Goal: Information Seeking & Learning: Learn about a topic

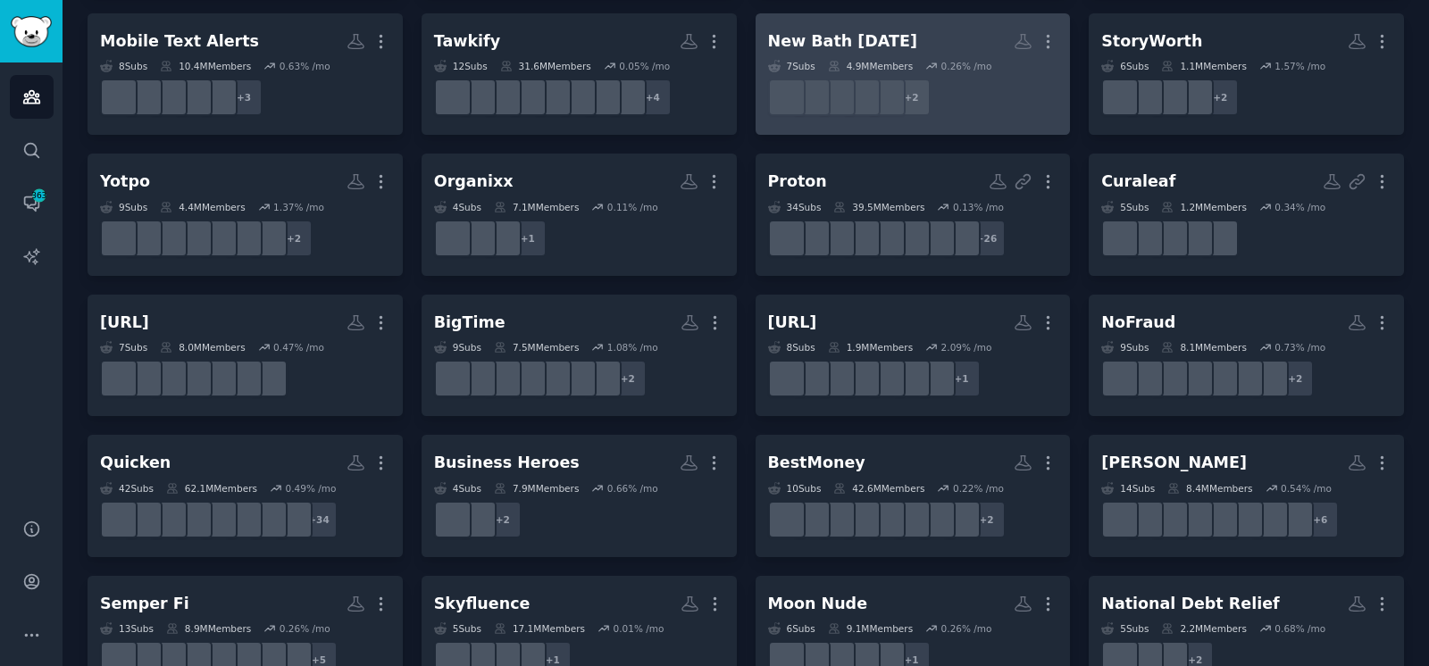
scroll to position [523, 0]
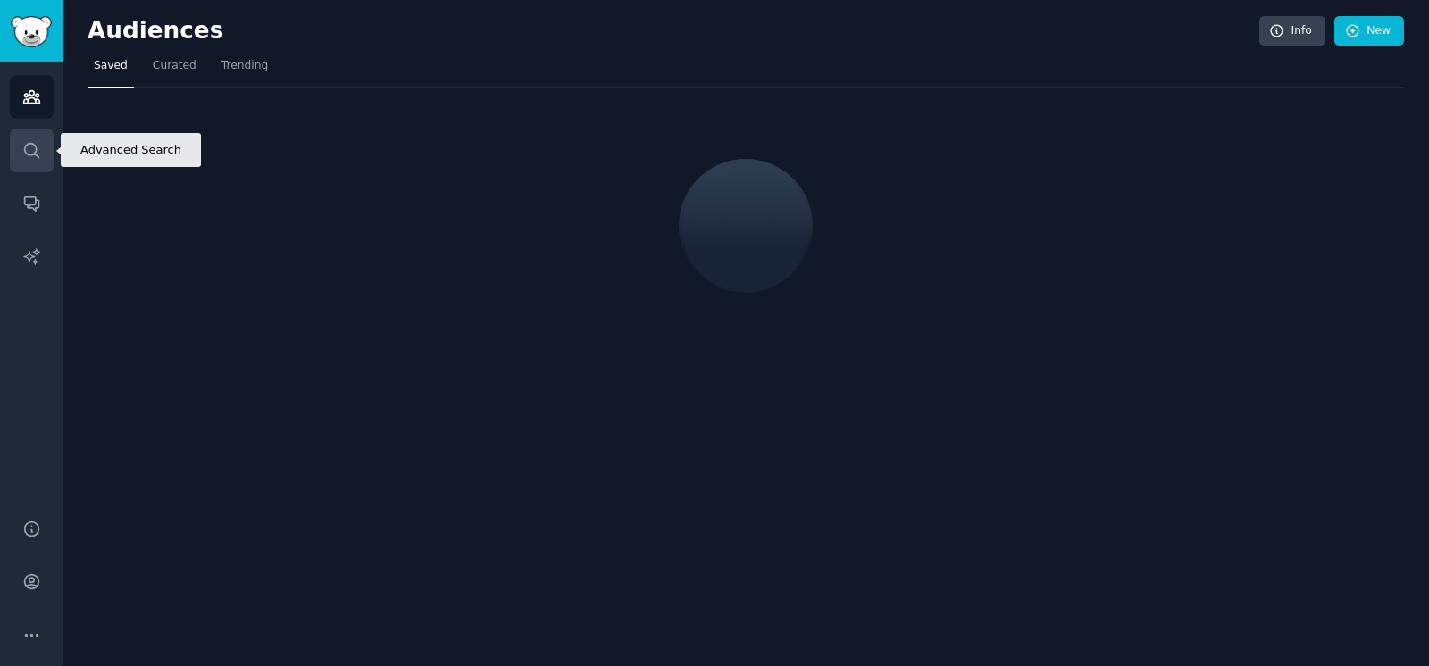
click at [38, 154] on icon "Sidebar" at bounding box center [31, 150] width 19 height 19
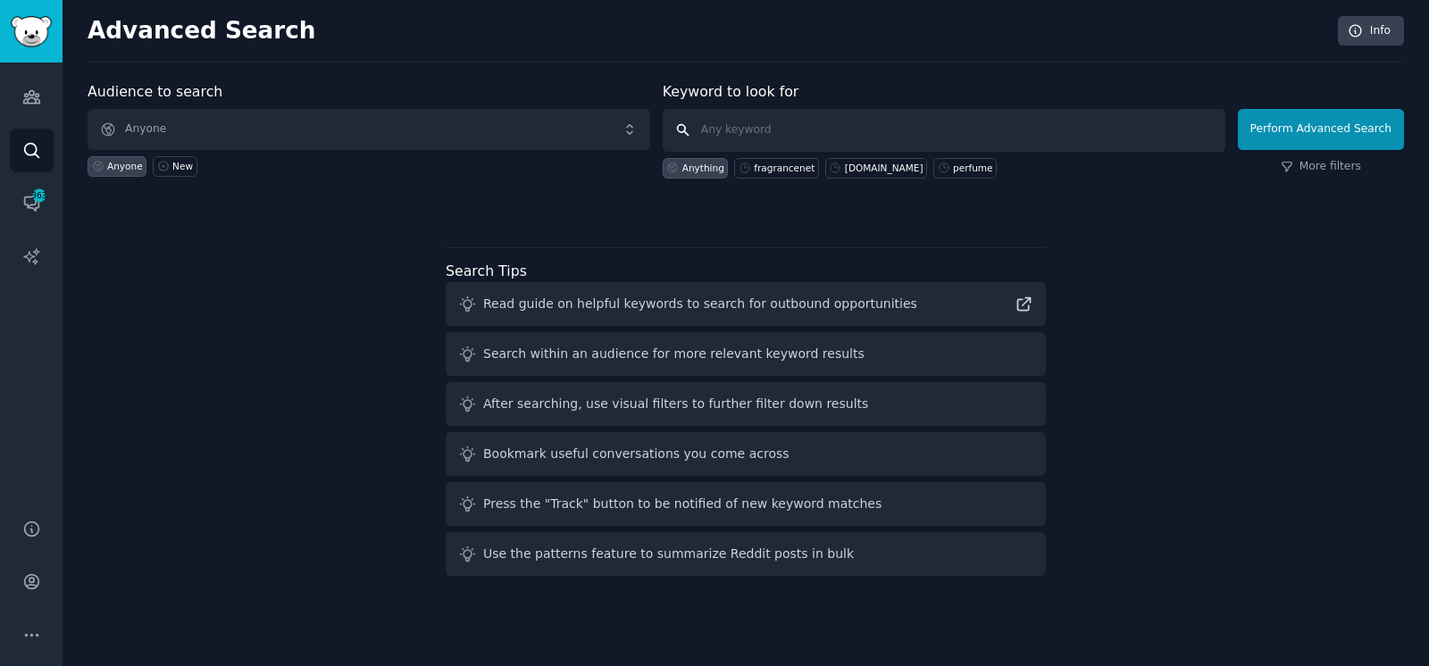
click at [889, 116] on input "text" at bounding box center [944, 130] width 563 height 43
type input "puffy mattress"
click button "Perform Advanced Search" at bounding box center [1321, 129] width 166 height 41
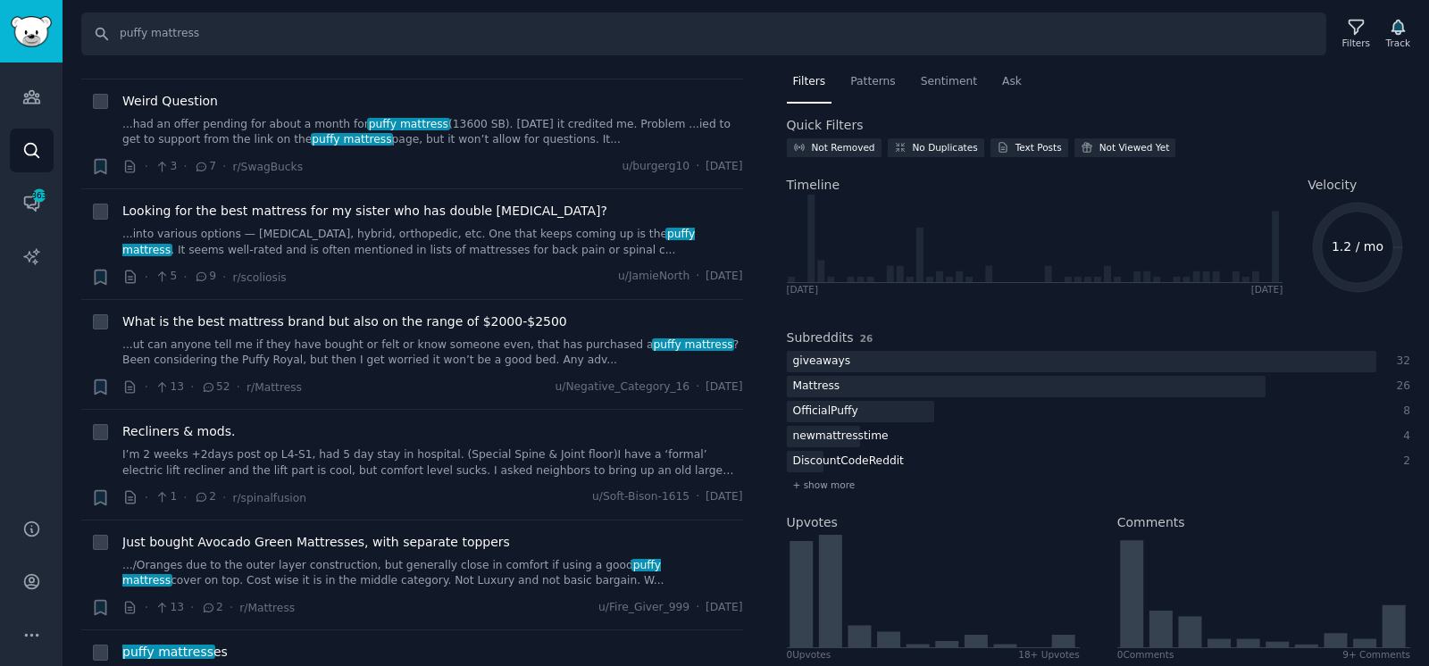
scroll to position [1450, 0]
